Goal: Task Accomplishment & Management: Use online tool/utility

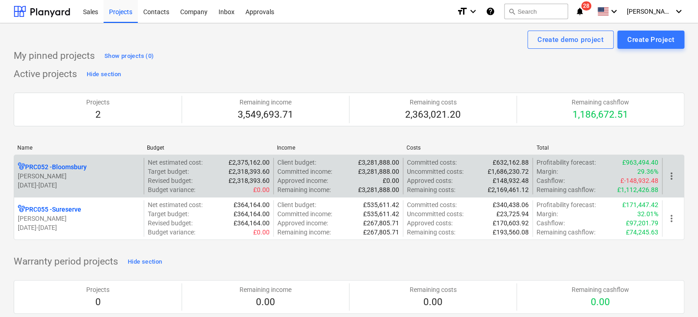
click at [79, 173] on p "[PERSON_NAME]" at bounding box center [79, 176] width 122 height 9
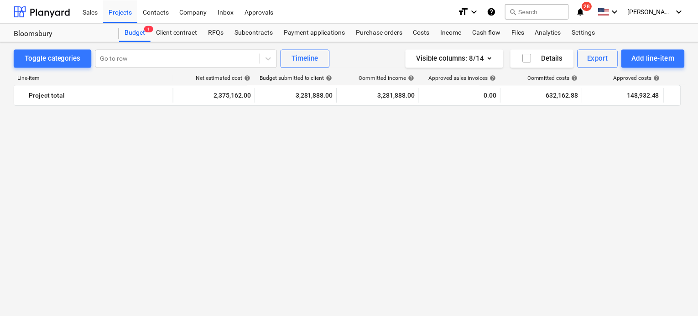
scroll to position [852, 0]
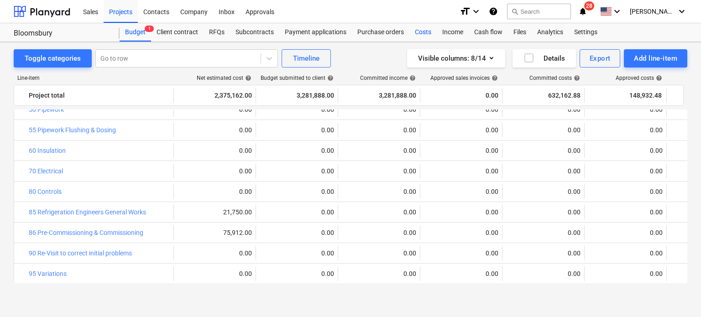
click at [426, 29] on div "Costs" at bounding box center [422, 32] width 27 height 18
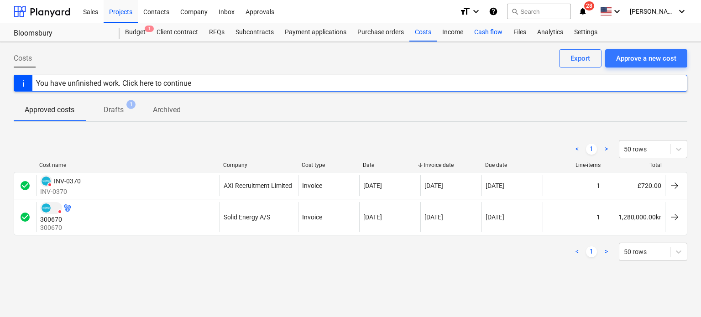
click at [495, 31] on div "Cash flow" at bounding box center [488, 32] width 39 height 18
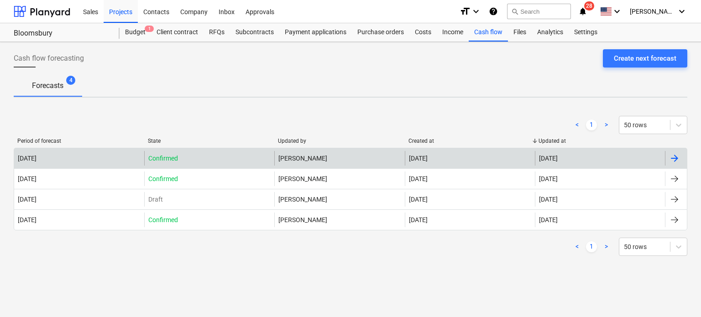
click at [164, 158] on p "Confirmed" at bounding box center [163, 158] width 30 height 9
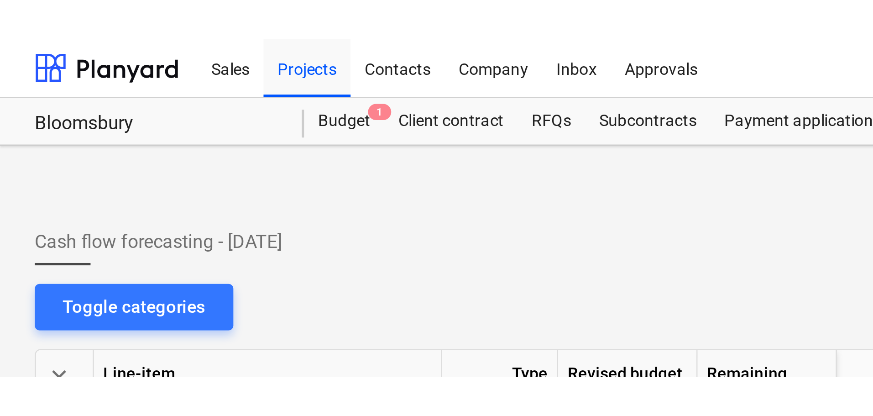
scroll to position [0, 365]
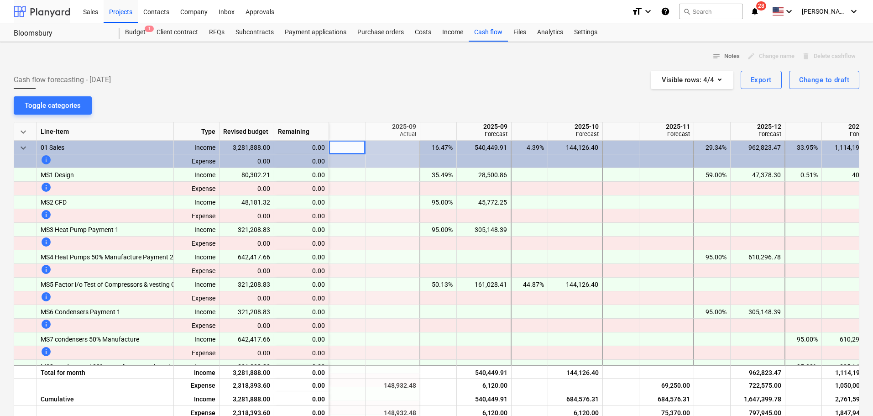
click at [52, 10] on div at bounding box center [42, 11] width 57 height 23
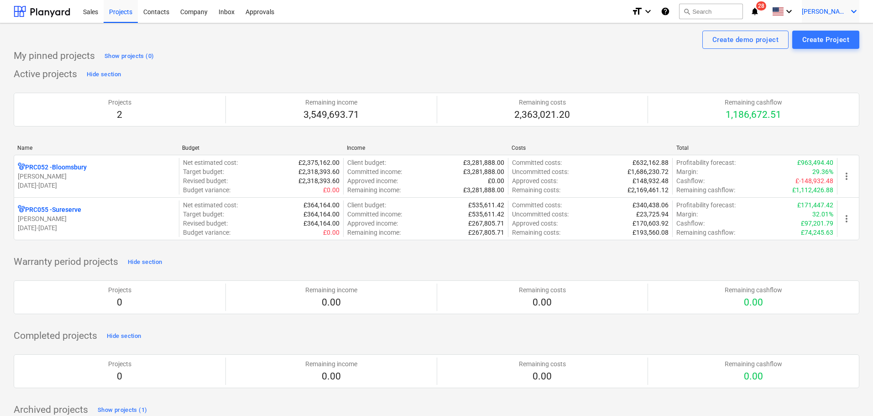
click at [827, 13] on span "[PERSON_NAME]" at bounding box center [825, 11] width 46 height 7
click at [821, 36] on div "Settings" at bounding box center [831, 35] width 55 height 15
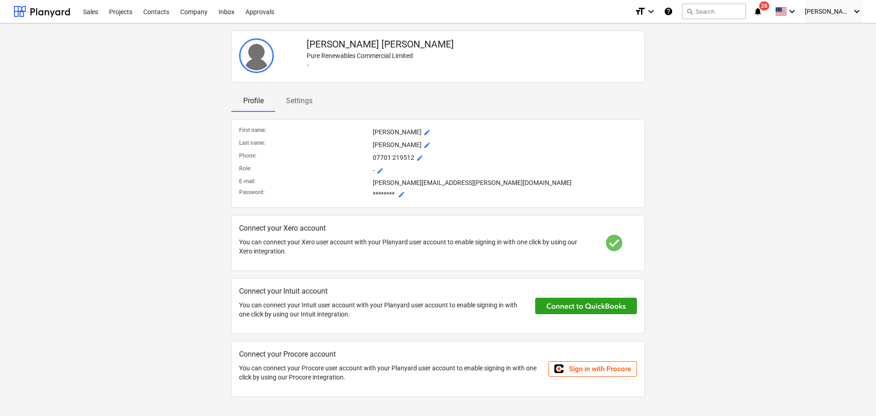
click at [301, 101] on p "Settings" at bounding box center [299, 100] width 26 height 11
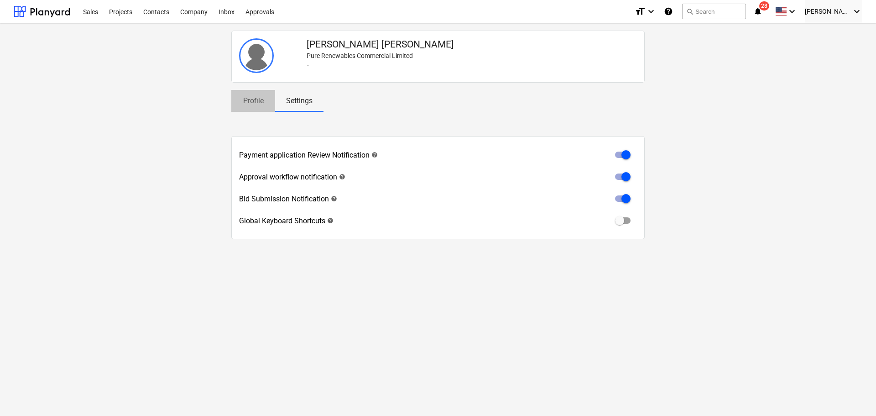
click at [260, 96] on p "Profile" at bounding box center [253, 100] width 22 height 11
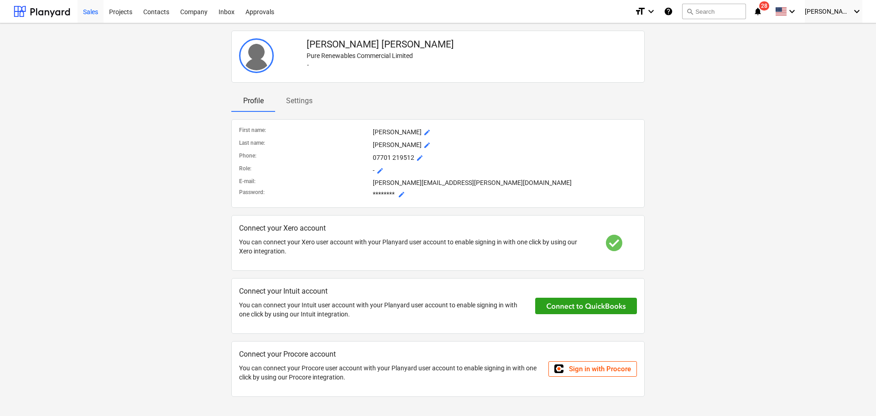
click at [84, 11] on div "Sales" at bounding box center [91, 11] width 26 height 23
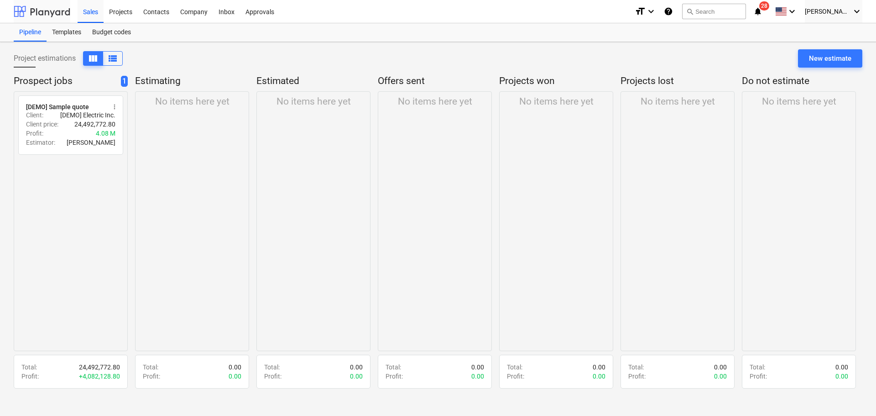
click at [68, 8] on div at bounding box center [42, 11] width 57 height 23
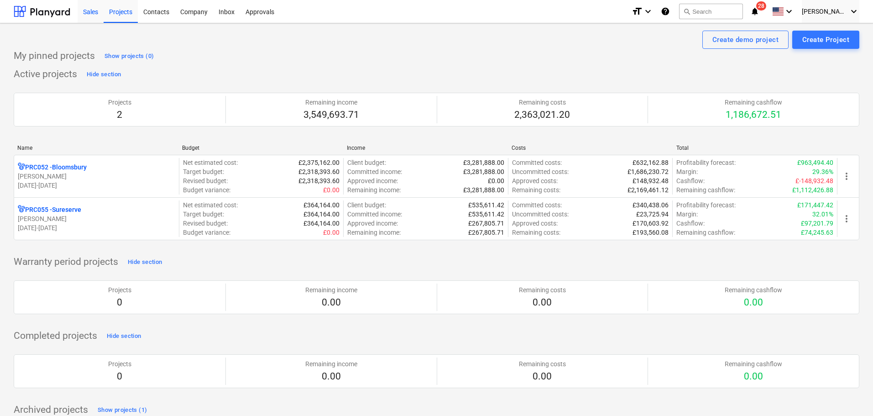
click at [88, 12] on div "Sales" at bounding box center [91, 11] width 26 height 23
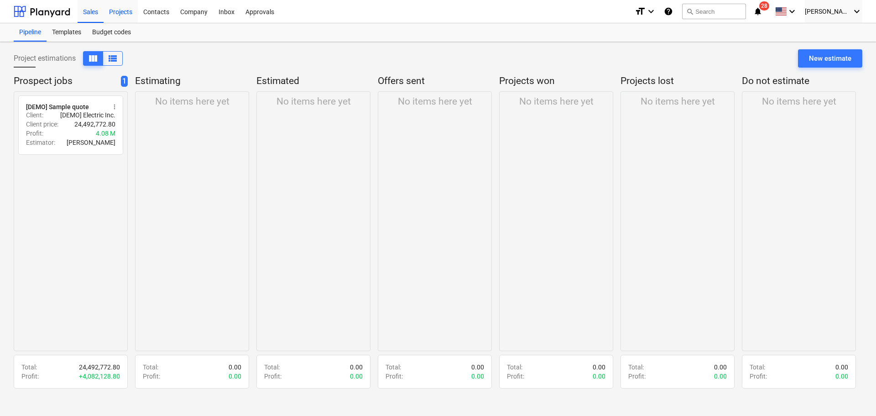
click at [108, 16] on div "Projects" at bounding box center [121, 11] width 34 height 23
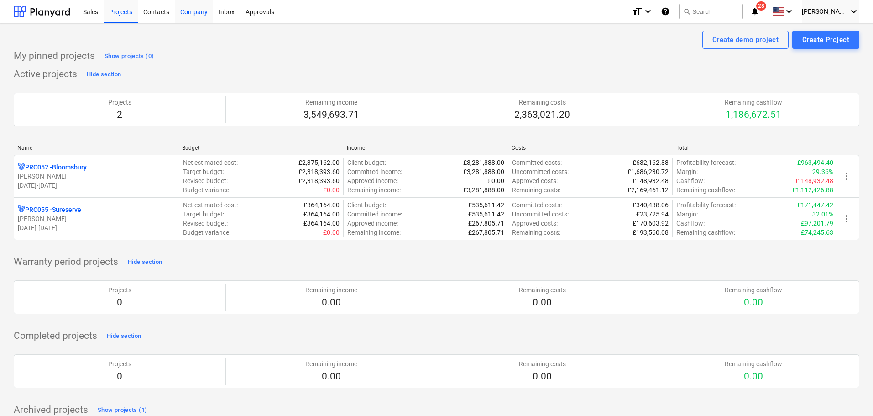
click at [196, 10] on div "Company" at bounding box center [194, 11] width 38 height 23
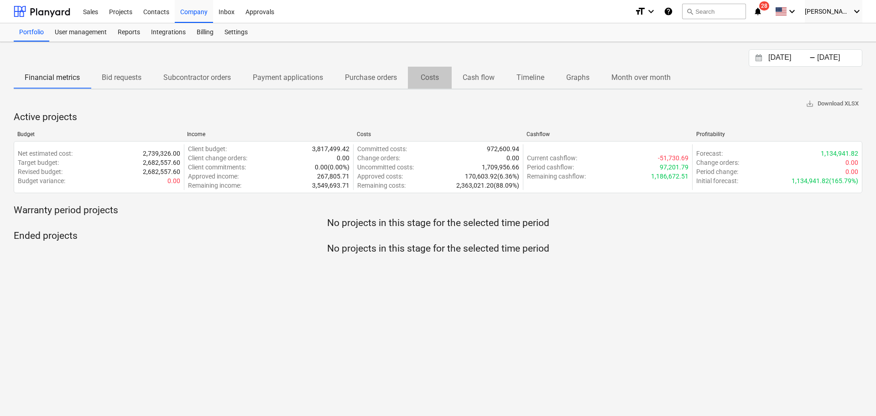
click at [432, 82] on p "Costs" at bounding box center [430, 77] width 22 height 11
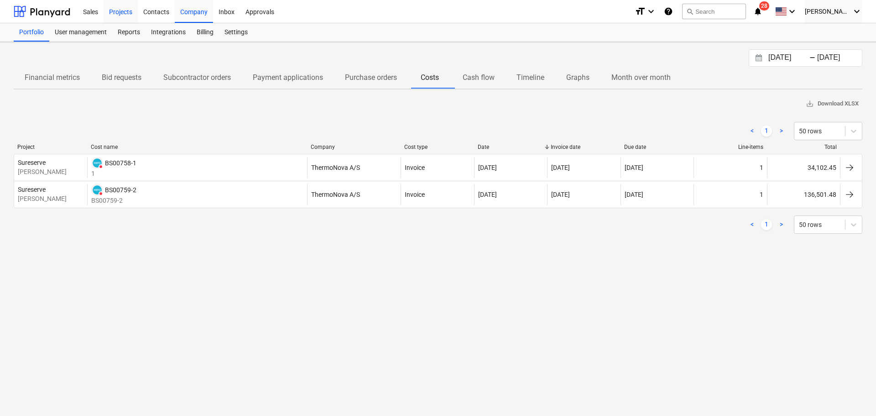
click at [115, 14] on div "Projects" at bounding box center [121, 11] width 34 height 23
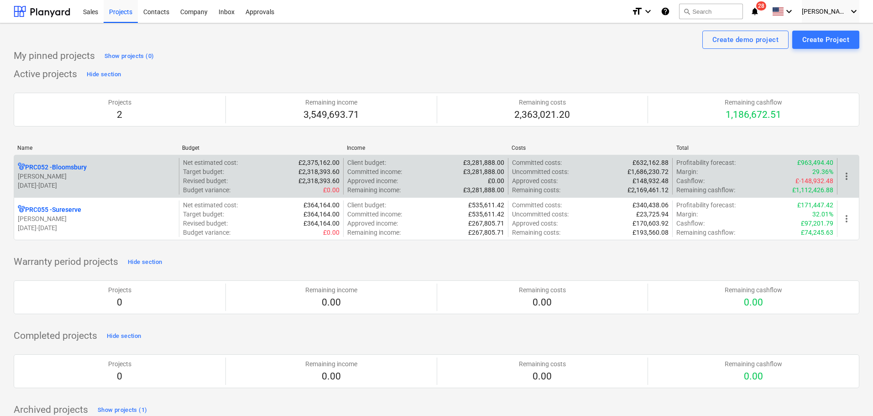
click at [843, 175] on span "more_vert" at bounding box center [846, 176] width 11 height 11
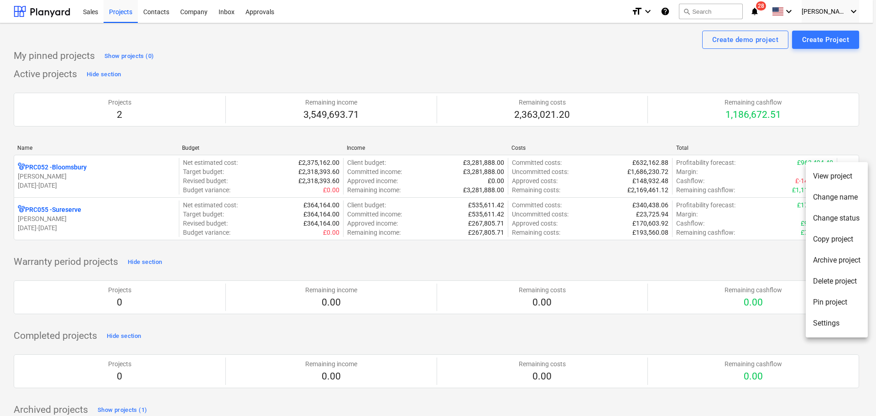
click at [255, 27] on div at bounding box center [438, 208] width 876 height 416
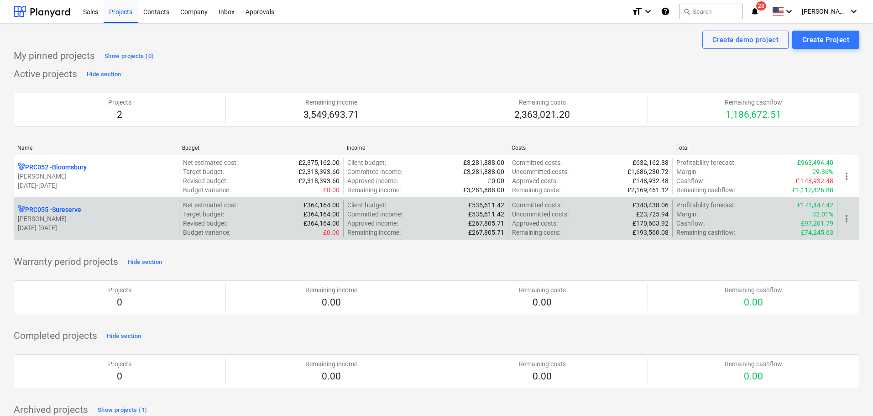
click at [53, 220] on p "[PERSON_NAME]" at bounding box center [96, 218] width 157 height 9
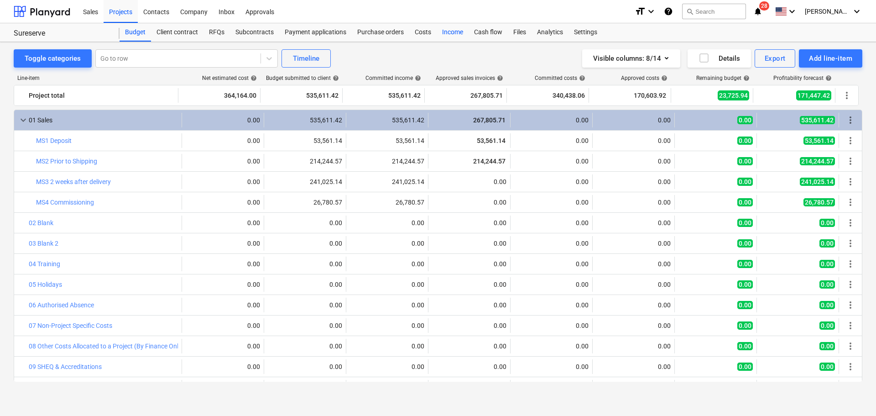
click at [455, 35] on div "Income" at bounding box center [453, 32] width 32 height 18
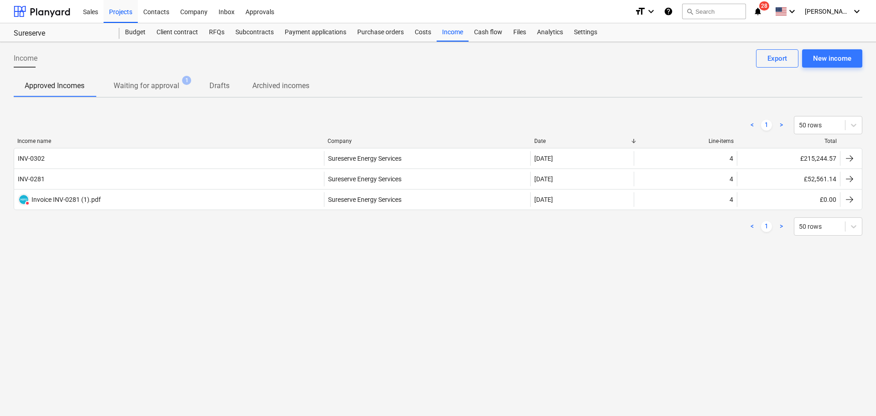
click at [146, 84] on p "Waiting for approval" at bounding box center [147, 85] width 66 height 11
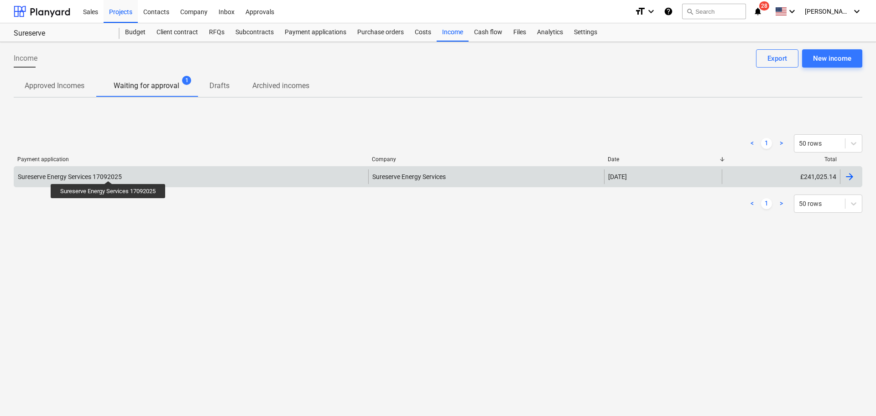
click at [109, 173] on div "Sureserve Energy Services 17092025" at bounding box center [70, 176] width 104 height 7
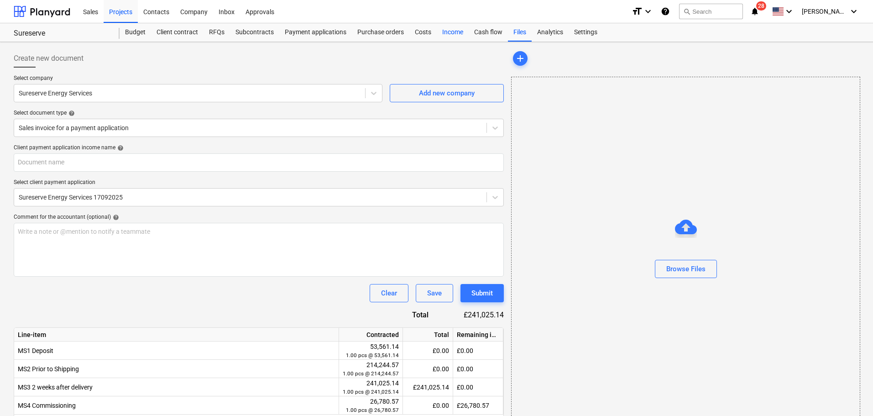
click at [452, 33] on div "Income" at bounding box center [453, 32] width 32 height 18
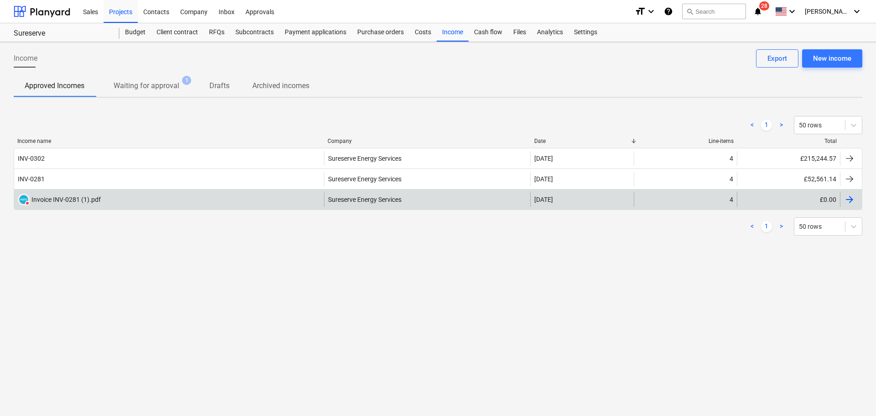
click at [113, 202] on div "DELETED Invoice INV-0281 (1).pdf" at bounding box center [169, 199] width 310 height 15
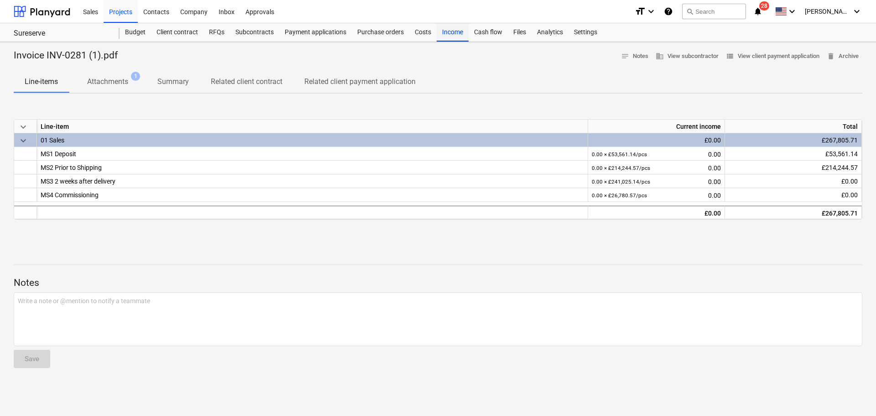
click at [456, 31] on div "Income" at bounding box center [453, 32] width 32 height 18
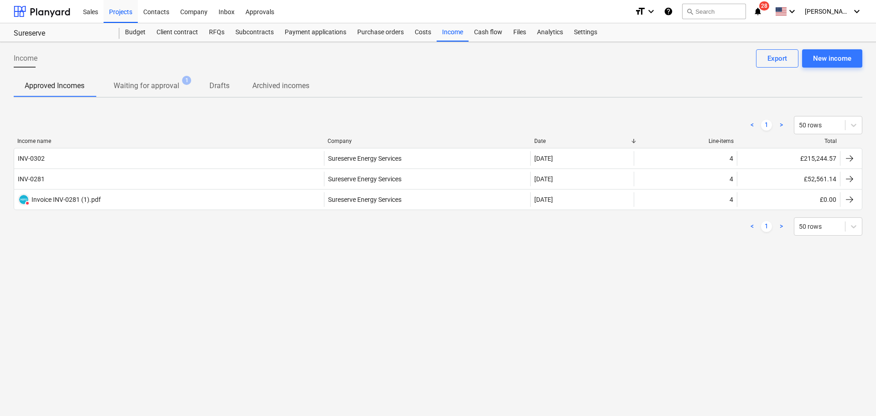
click at [145, 83] on p "Waiting for approval" at bounding box center [147, 85] width 66 height 11
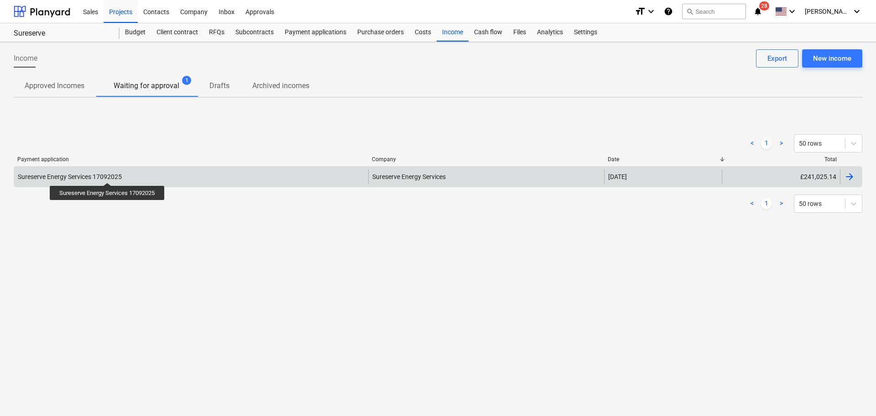
click at [108, 174] on div "Sureserve Energy Services 17092025" at bounding box center [70, 176] width 104 height 7
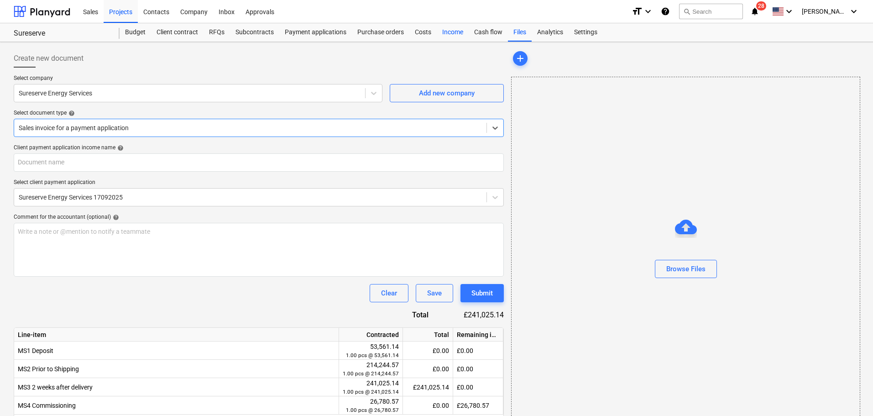
drag, startPoint x: 460, startPoint y: 31, endPoint x: 455, endPoint y: 36, distance: 7.8
click at [460, 31] on div "Income" at bounding box center [453, 32] width 32 height 18
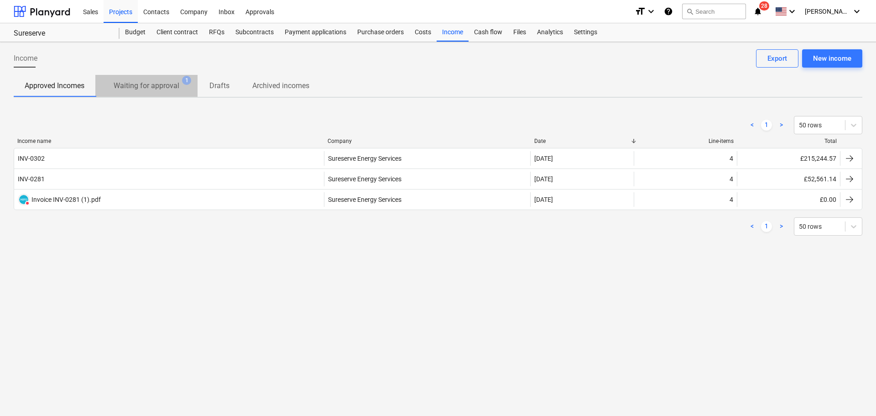
click at [145, 87] on p "Waiting for approval" at bounding box center [147, 85] width 66 height 11
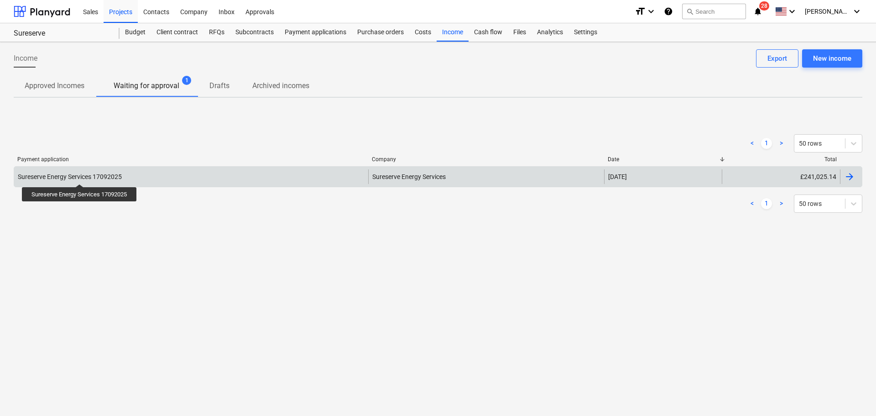
click at [80, 176] on div "Sureserve Energy Services 17092025" at bounding box center [70, 176] width 104 height 7
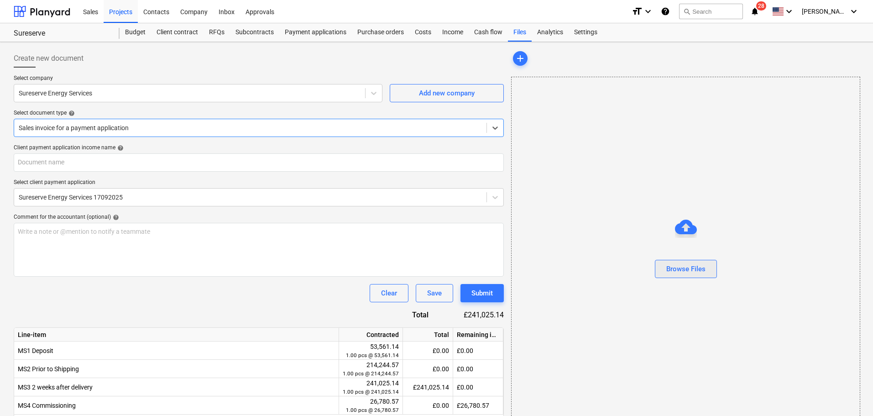
click at [692, 269] on div "Browse Files" at bounding box center [685, 269] width 39 height 12
